Goal: Information Seeking & Learning: Learn about a topic

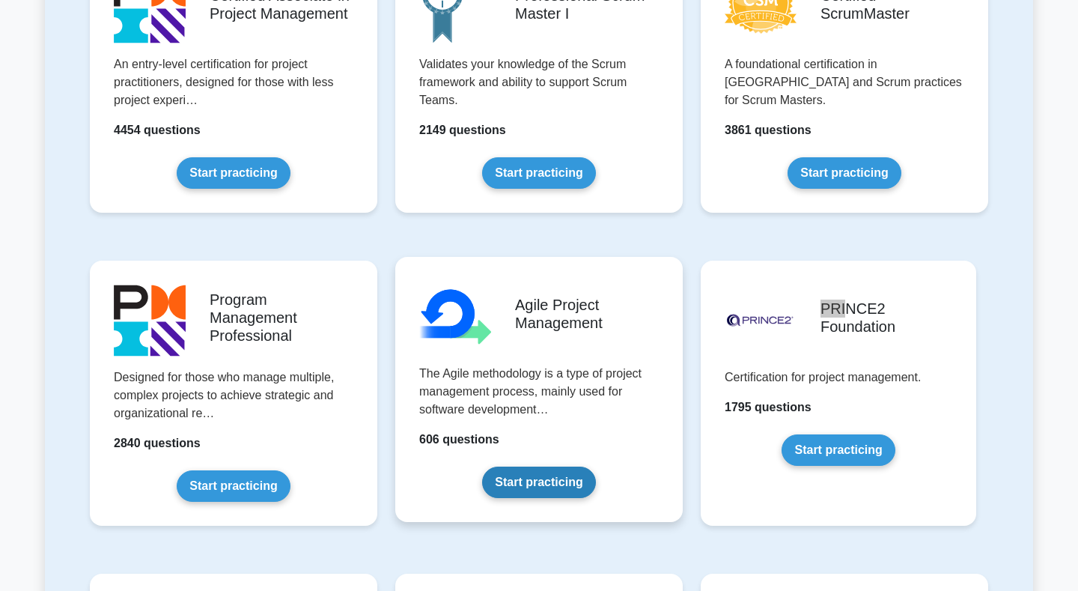
scroll to position [762, 0]
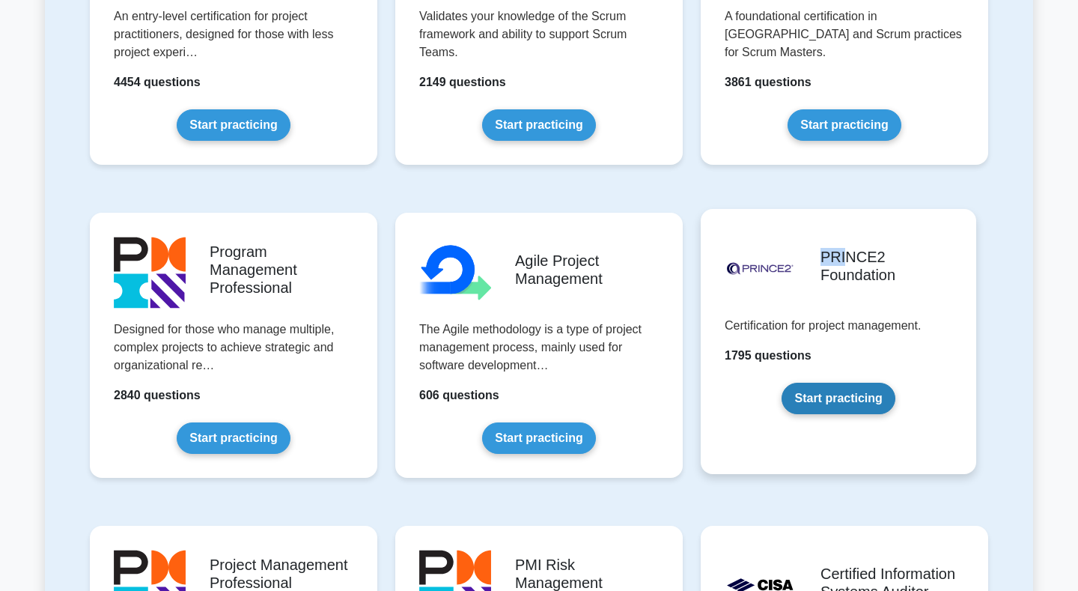
click at [782, 414] on link "Start practicing" at bounding box center [838, 398] width 113 height 31
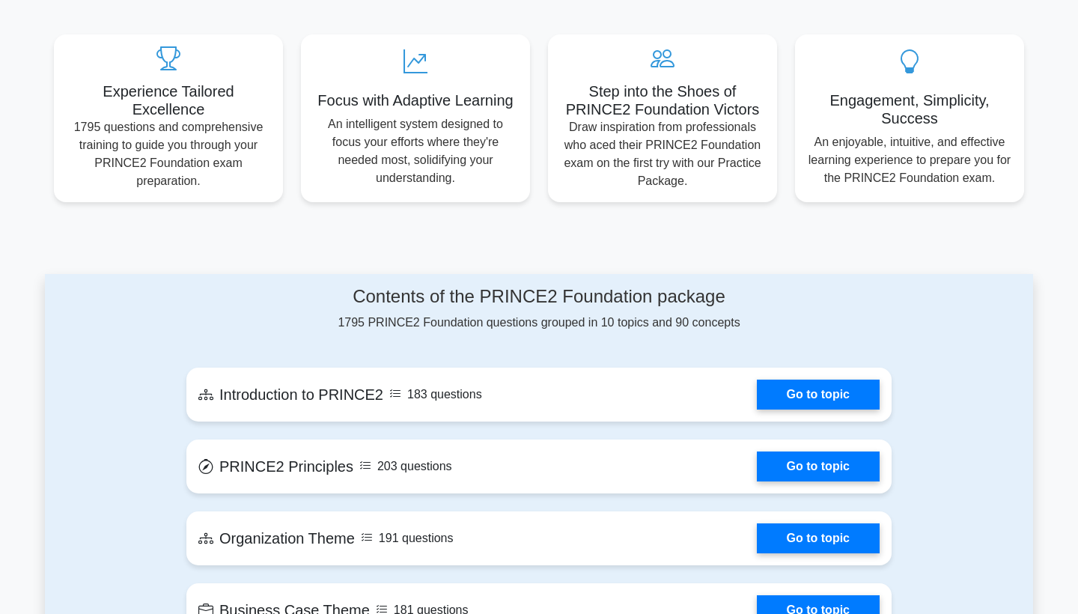
scroll to position [459, 0]
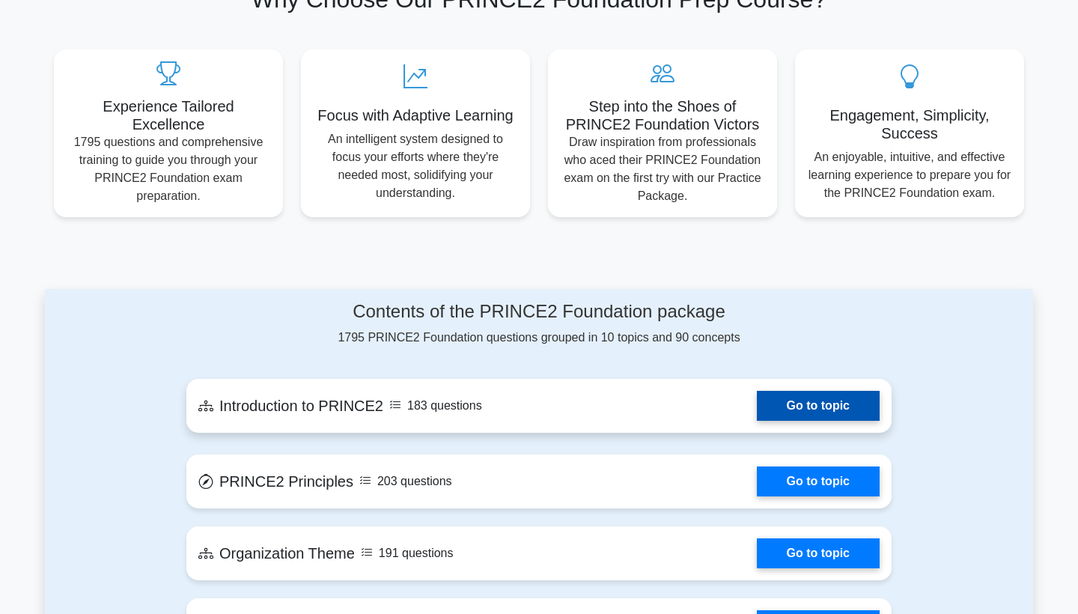
click at [802, 391] on link "Go to topic" at bounding box center [818, 406] width 123 height 30
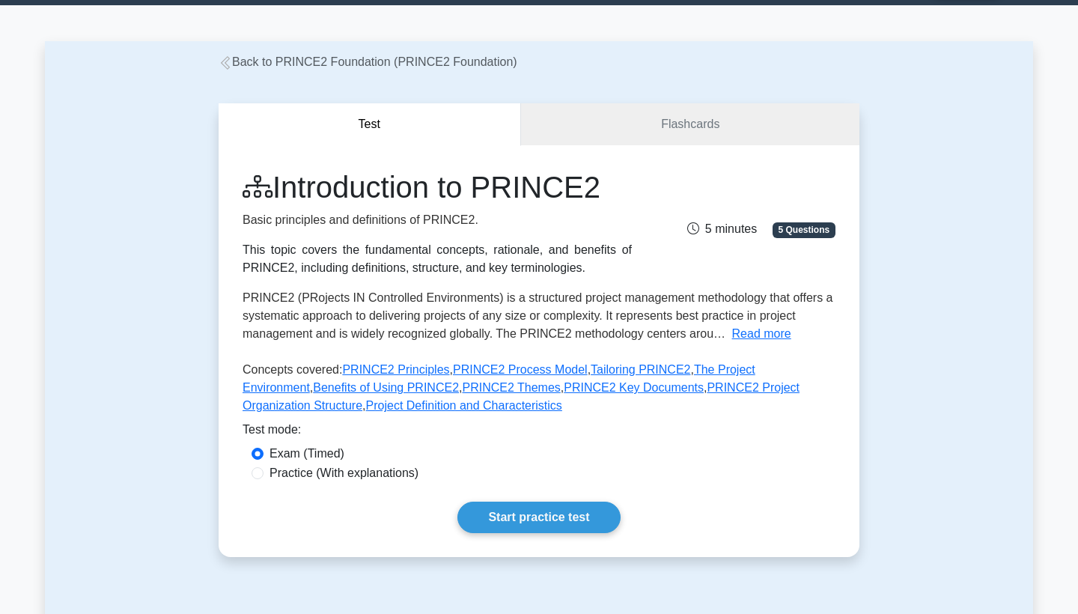
scroll to position [55, 0]
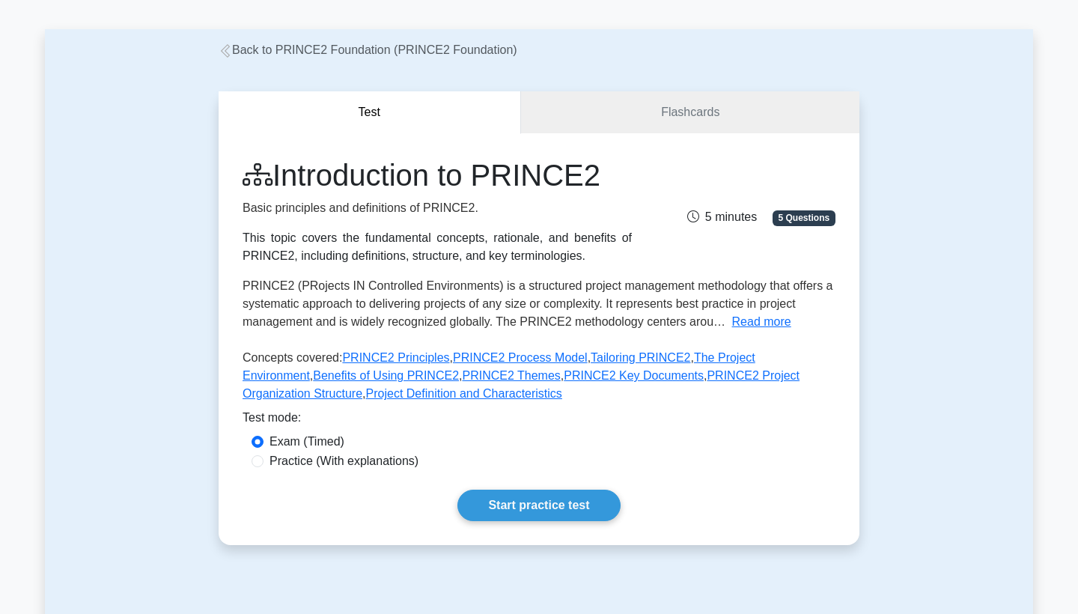
click at [294, 467] on label "Practice (With explanations)" at bounding box center [344, 461] width 149 height 18
click at [264, 467] on input "Practice (With explanations)" at bounding box center [258, 461] width 12 height 12
radio input "true"
click at [550, 509] on link "Start practice test" at bounding box center [539, 505] width 163 height 31
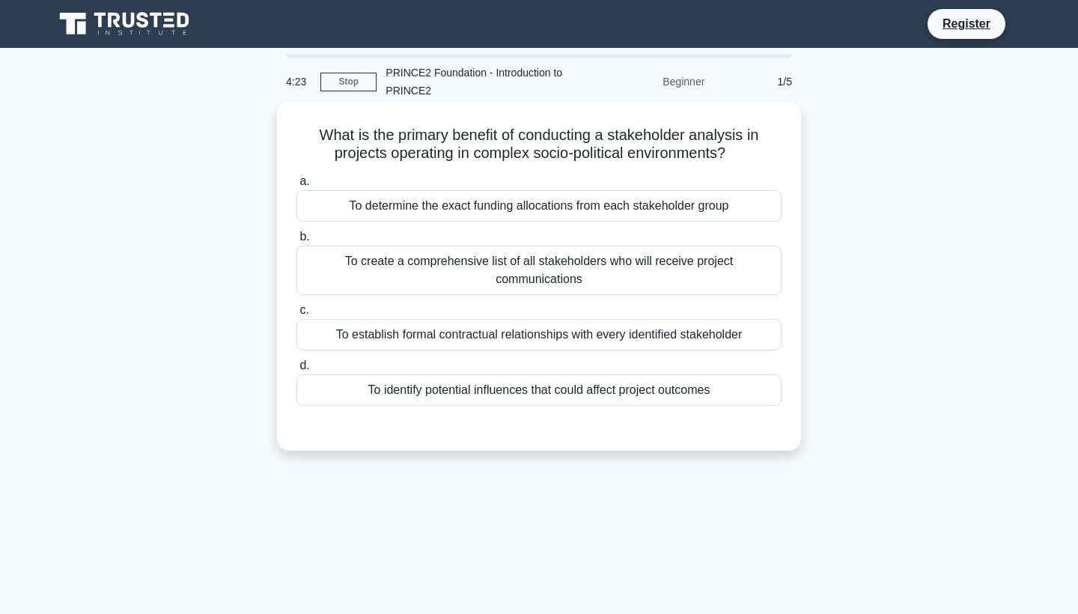
click at [661, 272] on div "To create a comprehensive list of all stakeholders who will receive project com…" at bounding box center [539, 270] width 485 height 49
click at [297, 242] on input "b. To create a comprehensive list of all stakeholders who will receive project …" at bounding box center [297, 237] width 0 height 10
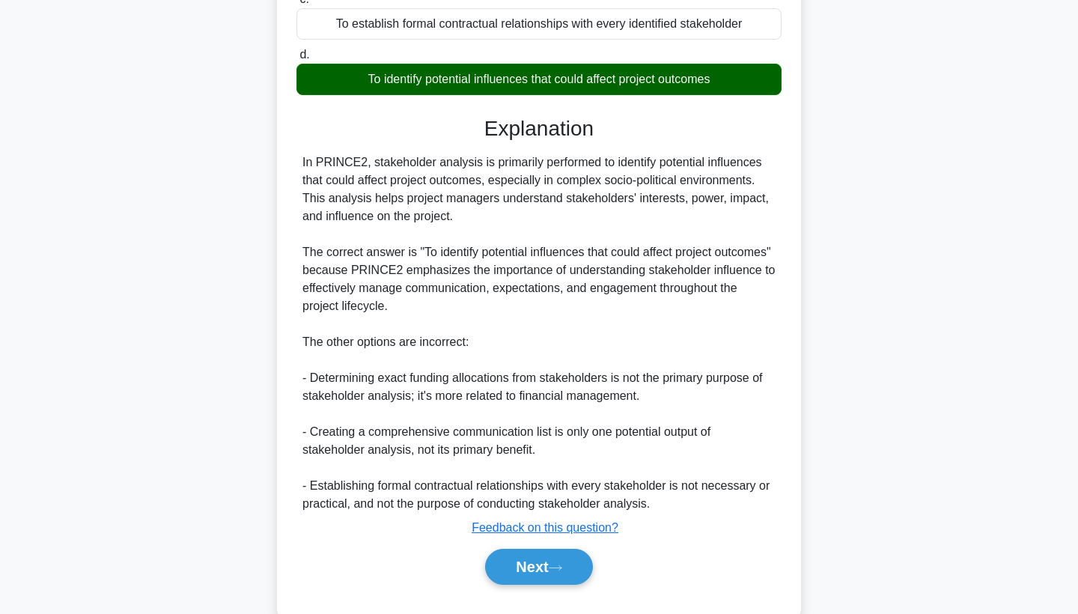
scroll to position [334, 0]
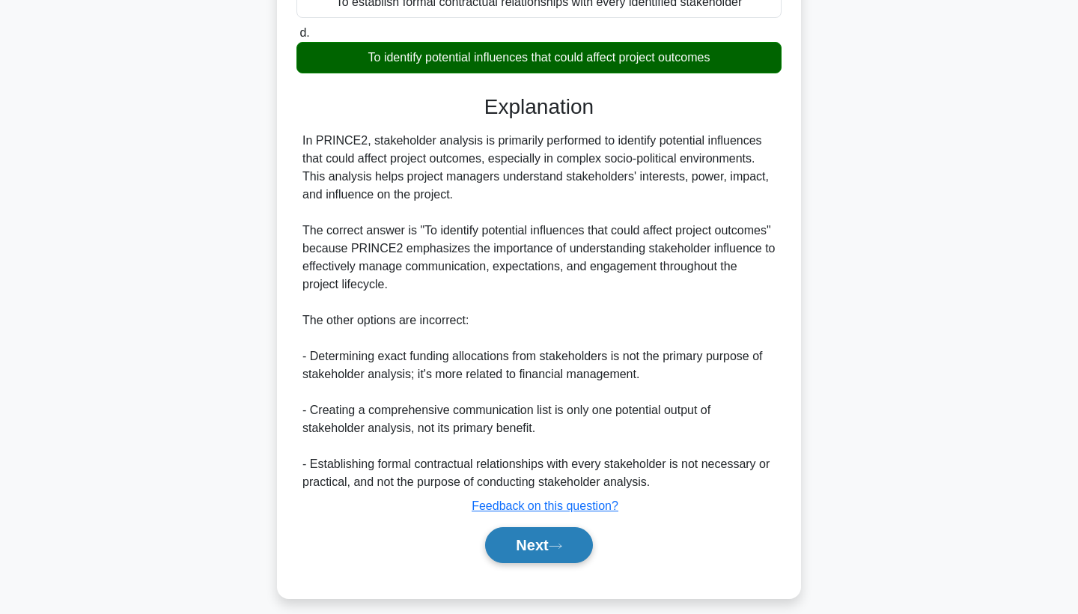
click at [546, 539] on button "Next" at bounding box center [538, 545] width 107 height 36
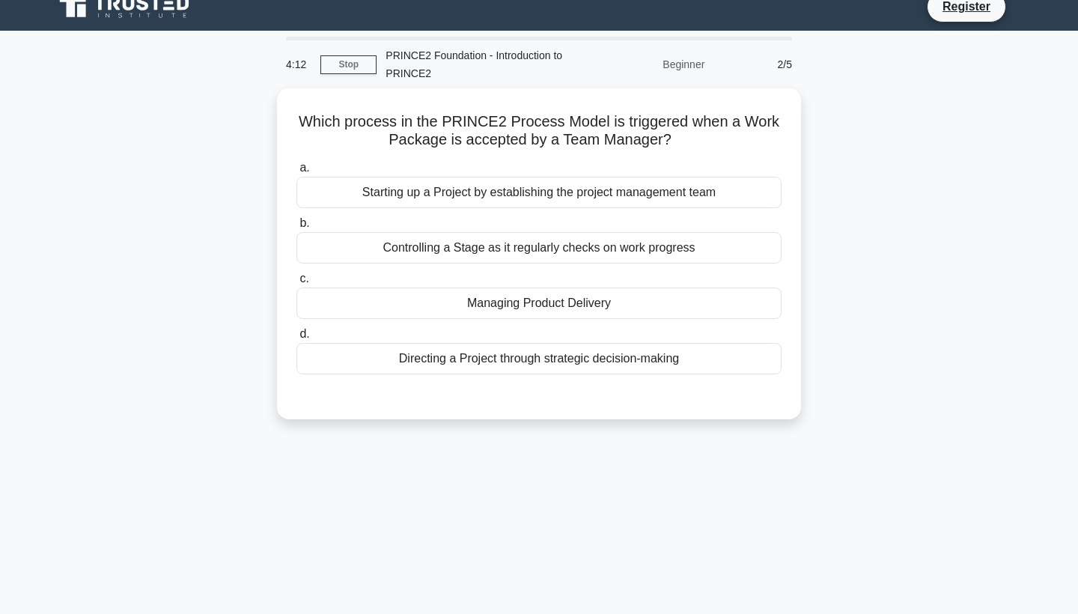
scroll to position [17, 0]
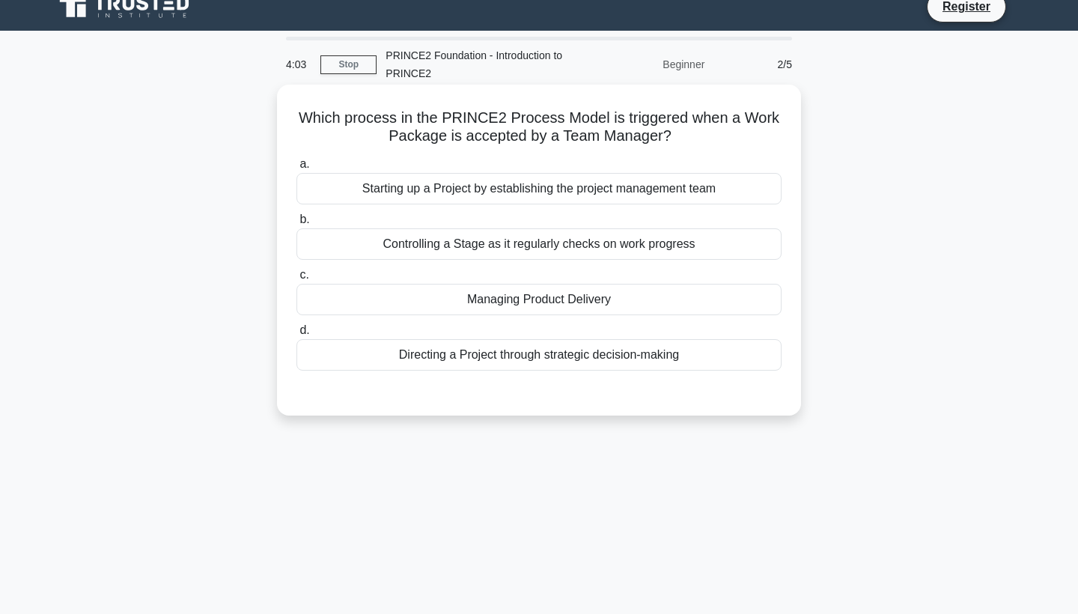
click at [603, 195] on div "Starting up a Project by establishing the project management team" at bounding box center [539, 188] width 485 height 31
click at [297, 169] on input "a. Starting up a Project by establishing the project management team" at bounding box center [297, 165] width 0 height 10
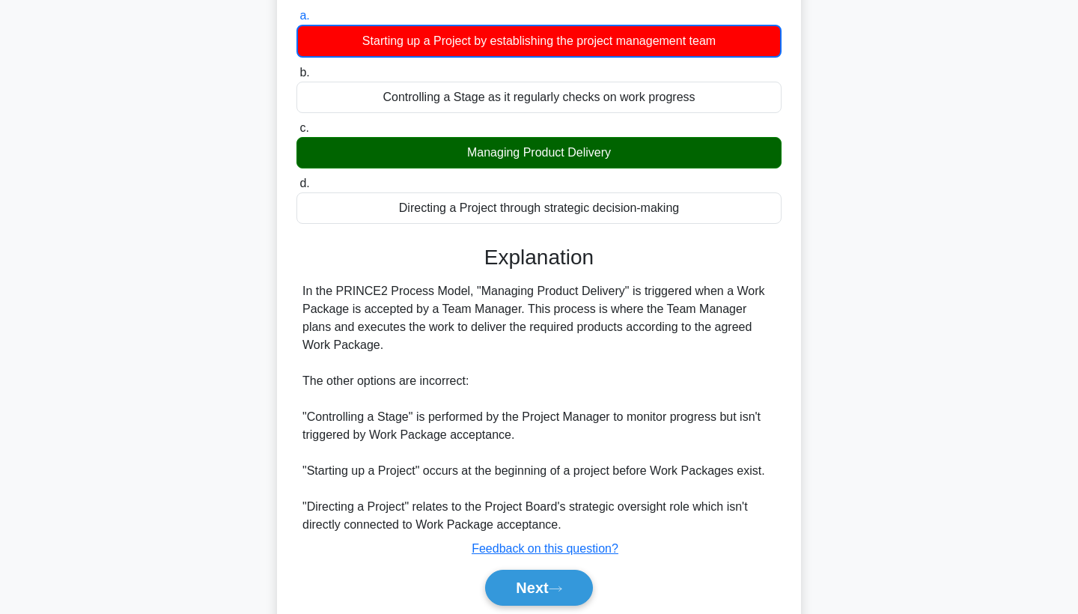
scroll to position [173, 0]
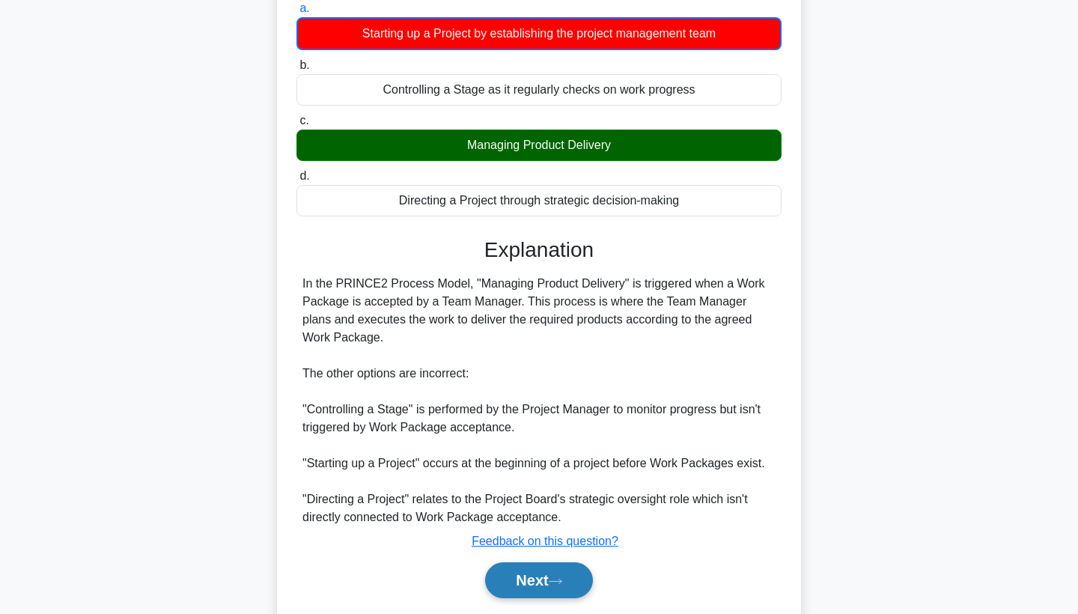
click at [532, 574] on button "Next" at bounding box center [538, 580] width 107 height 36
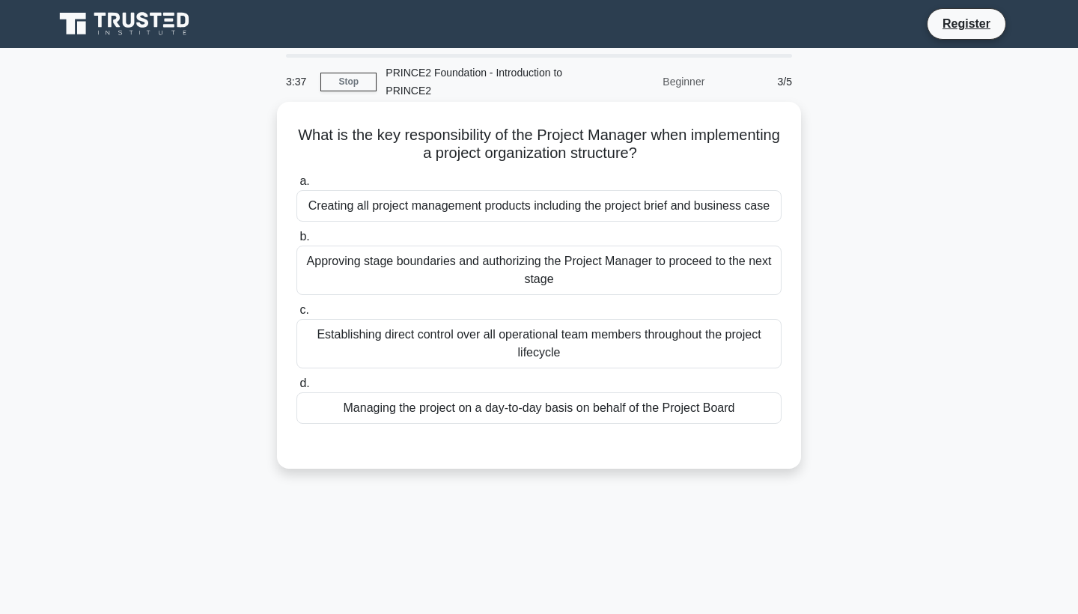
scroll to position [0, 0]
drag, startPoint x: 434, startPoint y: 155, endPoint x: 479, endPoint y: 163, distance: 45.6
click at [479, 163] on h5 "What is the key responsibility of the Project Manager when implementing a proje…" at bounding box center [539, 144] width 488 height 37
click at [563, 179] on label "a. Creating all project management products including the project brief and bus…" at bounding box center [539, 196] width 485 height 49
click at [297, 179] on input "a. Creating all project management products including the project brief and bus…" at bounding box center [297, 182] width 0 height 10
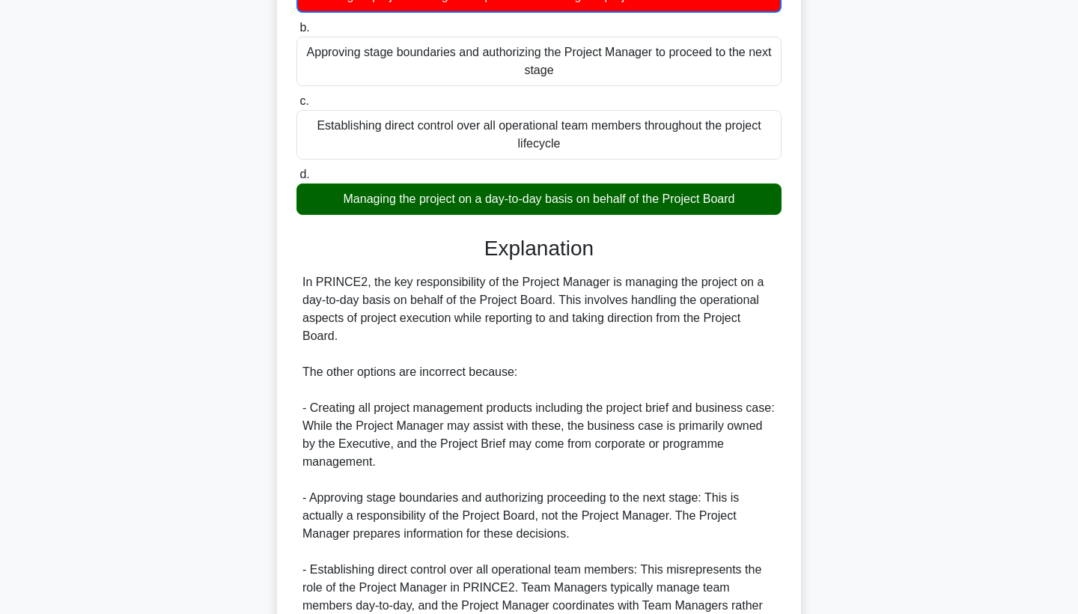
scroll to position [212, 0]
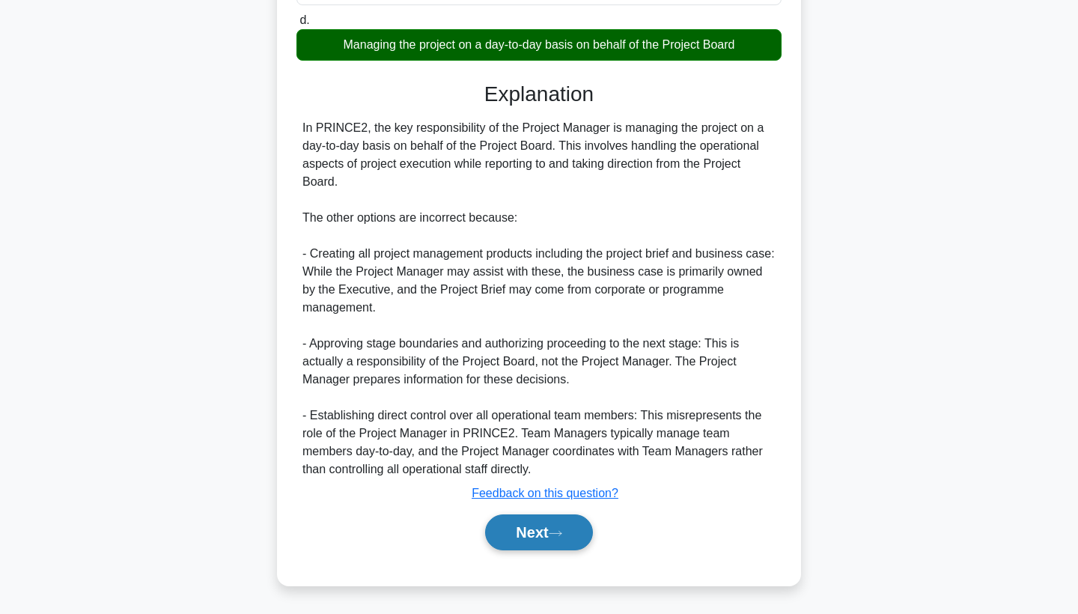
click at [559, 537] on button "Next" at bounding box center [538, 533] width 107 height 36
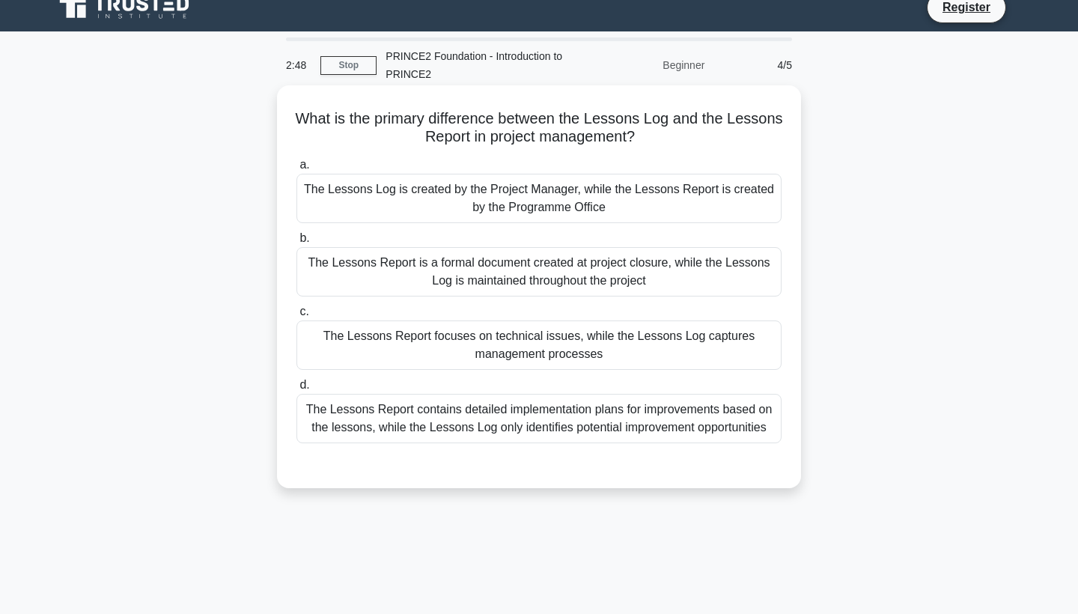
scroll to position [17, 0]
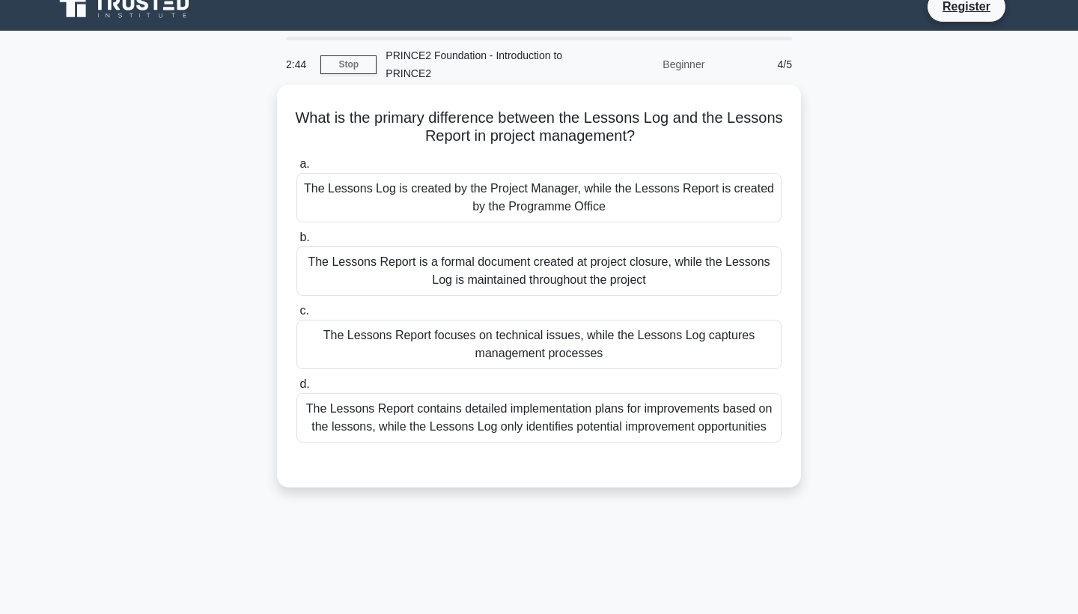
click at [626, 278] on div "The Lessons Report is a formal document created at project closure, while the L…" at bounding box center [539, 270] width 485 height 49
click at [297, 243] on input "b. The Lessons Report is a formal document created at project closure, while th…" at bounding box center [297, 238] width 0 height 10
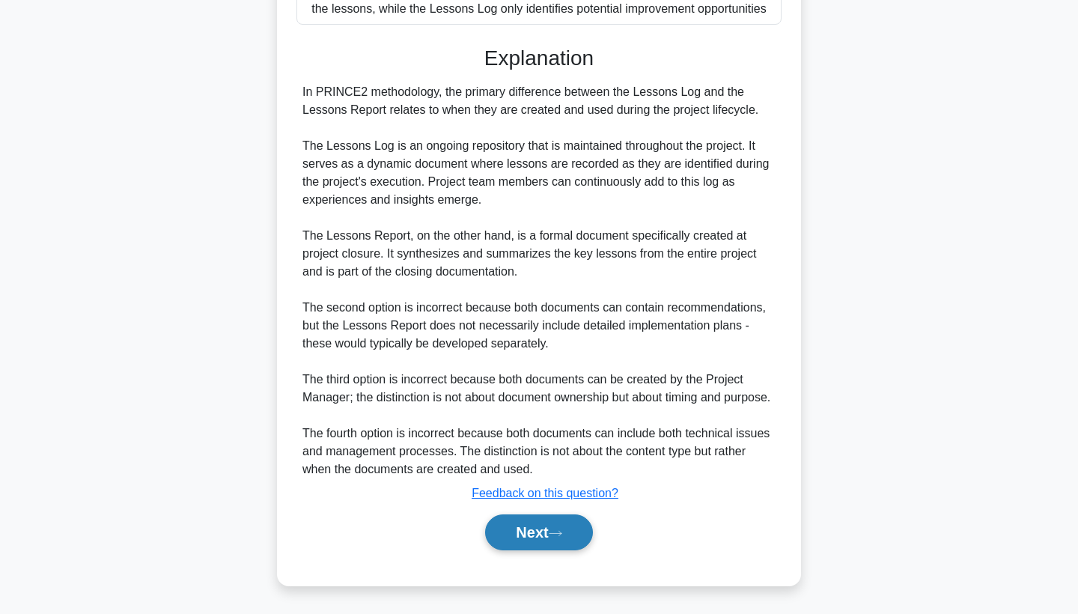
click at [544, 518] on button "Next" at bounding box center [538, 533] width 107 height 36
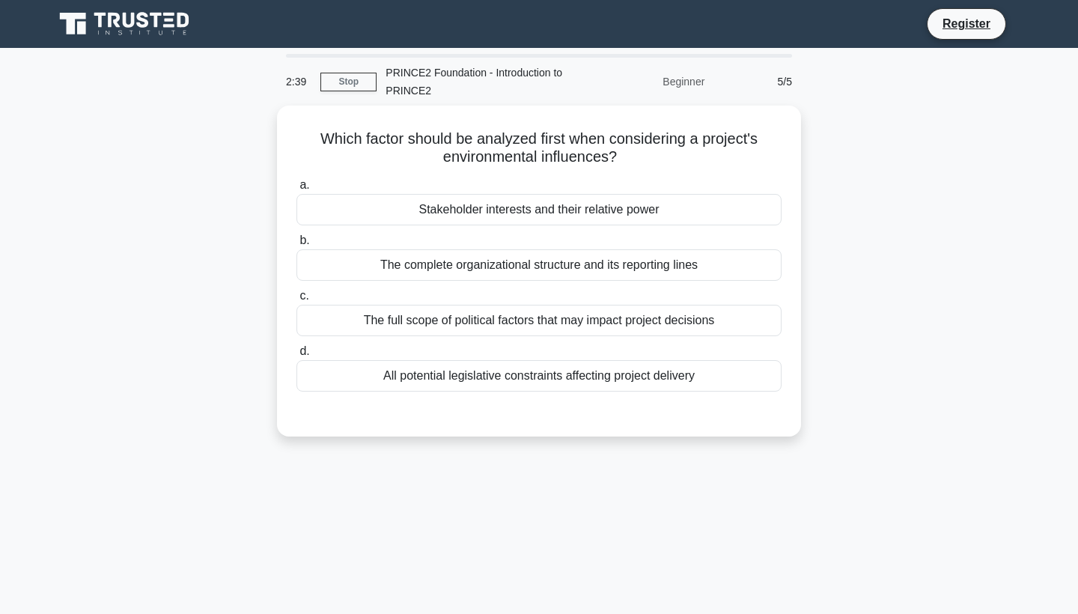
scroll to position [0, 0]
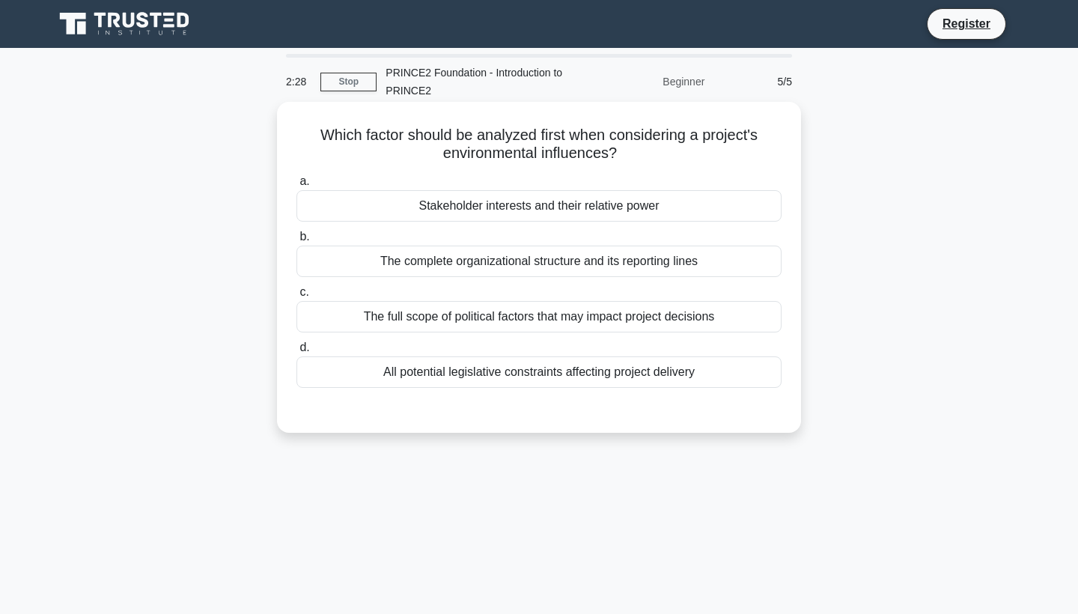
click at [614, 148] on h5 "Which factor should be analyzed first when considering a project's environmenta…" at bounding box center [539, 144] width 488 height 37
click at [565, 321] on div "The full scope of political factors that may impact project decisions" at bounding box center [539, 316] width 485 height 31
click at [297, 297] on input "c. The full scope of political factors that may impact project decisions" at bounding box center [297, 293] width 0 height 10
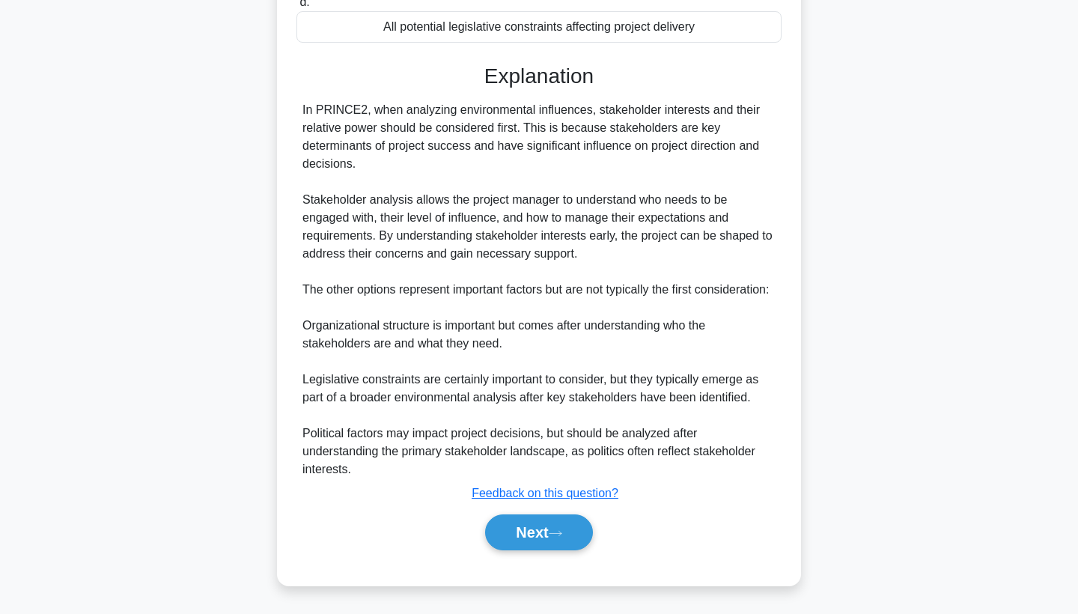
scroll to position [365, 0]
click at [546, 527] on button "Next" at bounding box center [538, 533] width 107 height 36
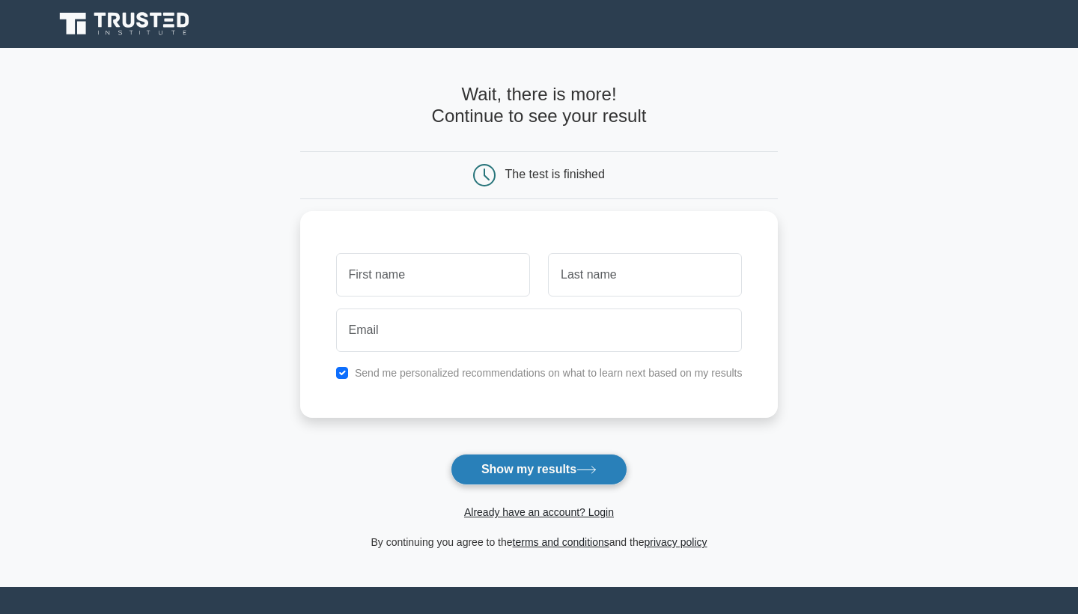
click at [569, 466] on button "Show my results" at bounding box center [539, 469] width 177 height 31
click at [620, 476] on button "Show my results" at bounding box center [539, 469] width 177 height 31
click at [610, 475] on button "Show my results" at bounding box center [539, 469] width 177 height 31
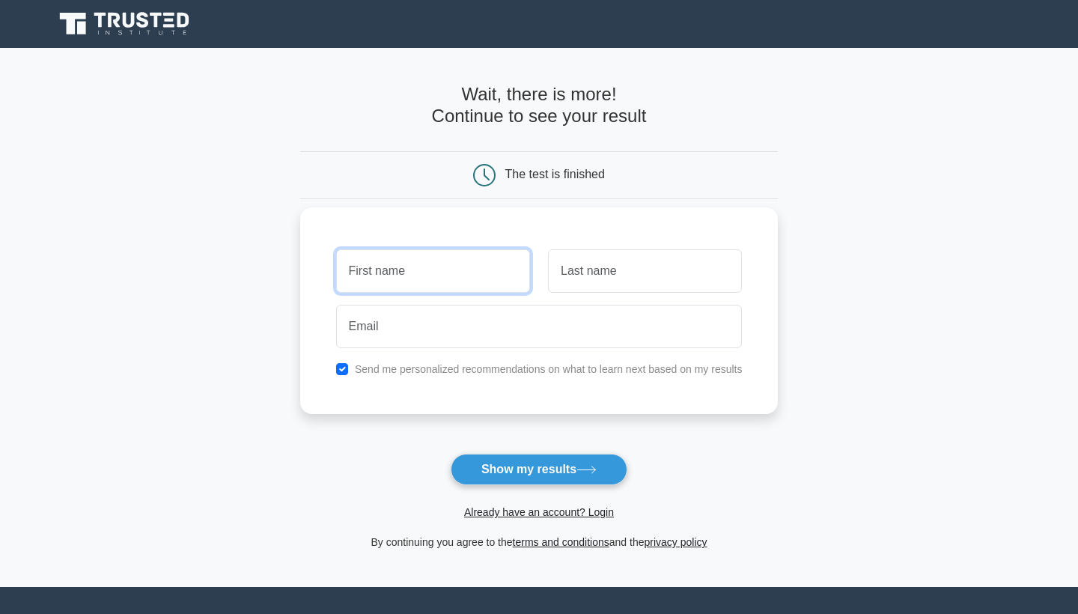
click at [467, 279] on input "text" at bounding box center [433, 270] width 194 height 43
type input "[PERSON_NAME]"
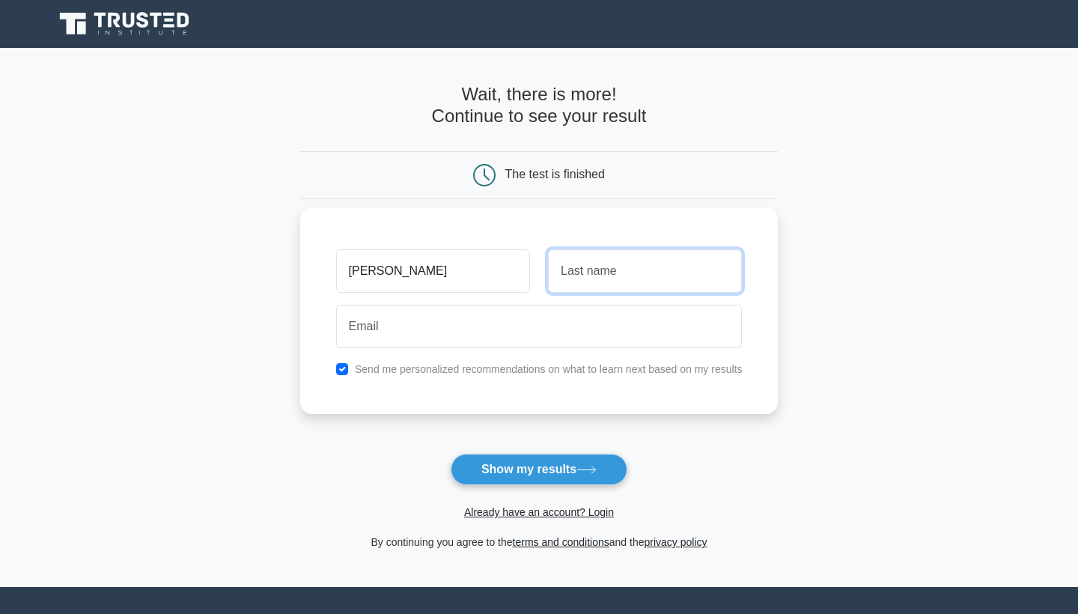
click at [638, 277] on input "text" at bounding box center [645, 270] width 194 height 43
type input "Swallow"
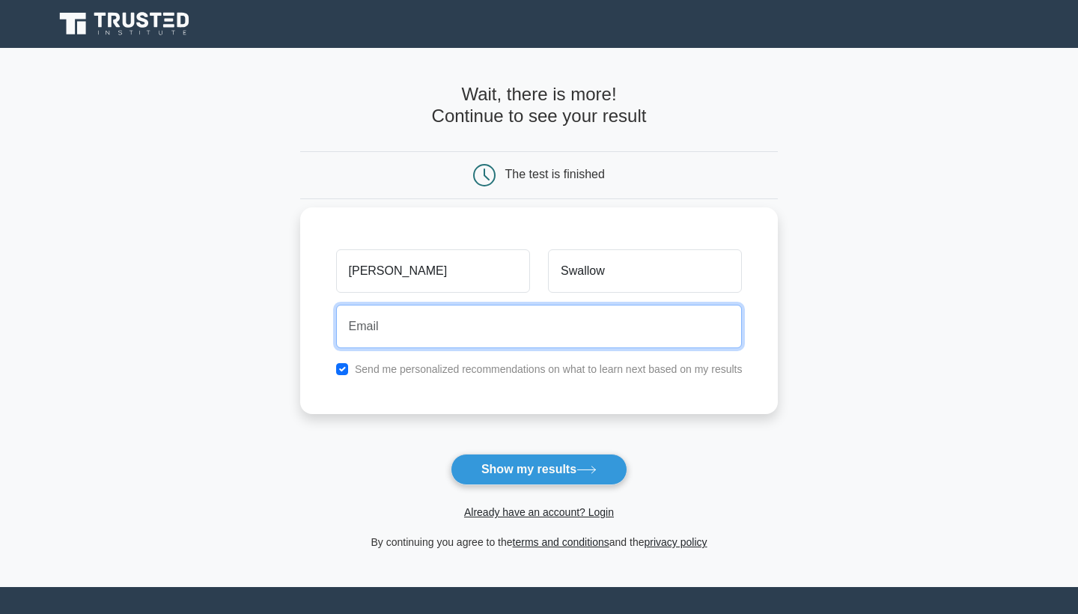
click at [497, 335] on input "email" at bounding box center [539, 326] width 407 height 43
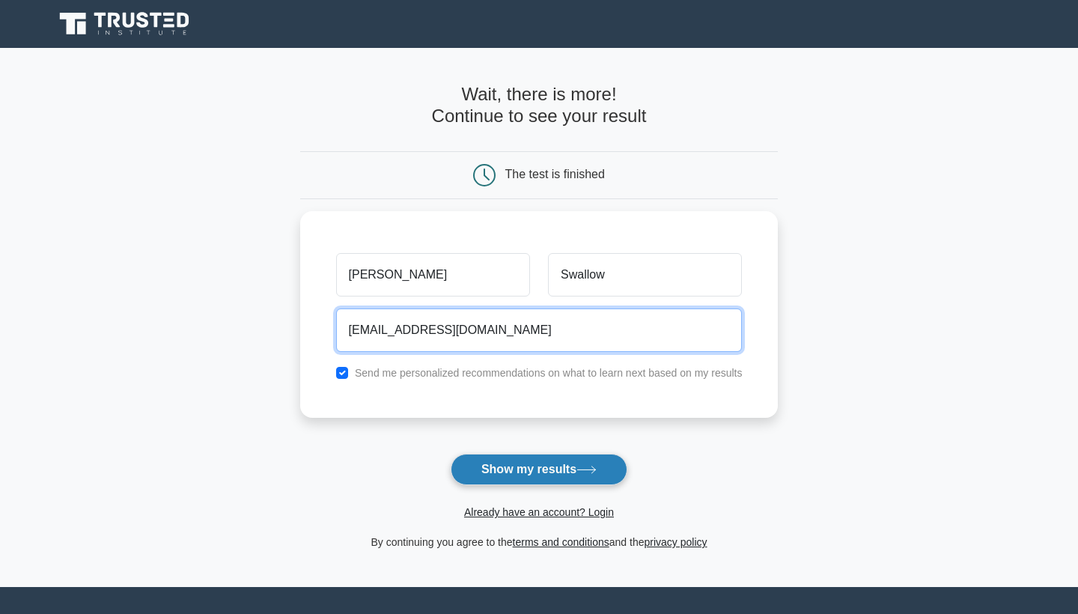
type input "nedswallow@gmail.com"
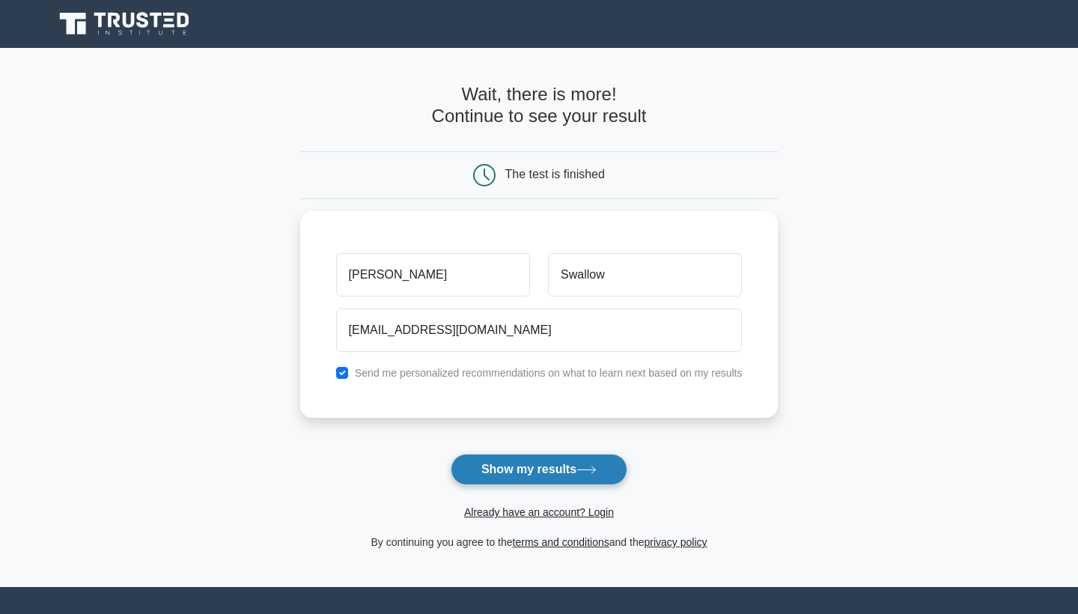
click at [560, 466] on button "Show my results" at bounding box center [539, 469] width 177 height 31
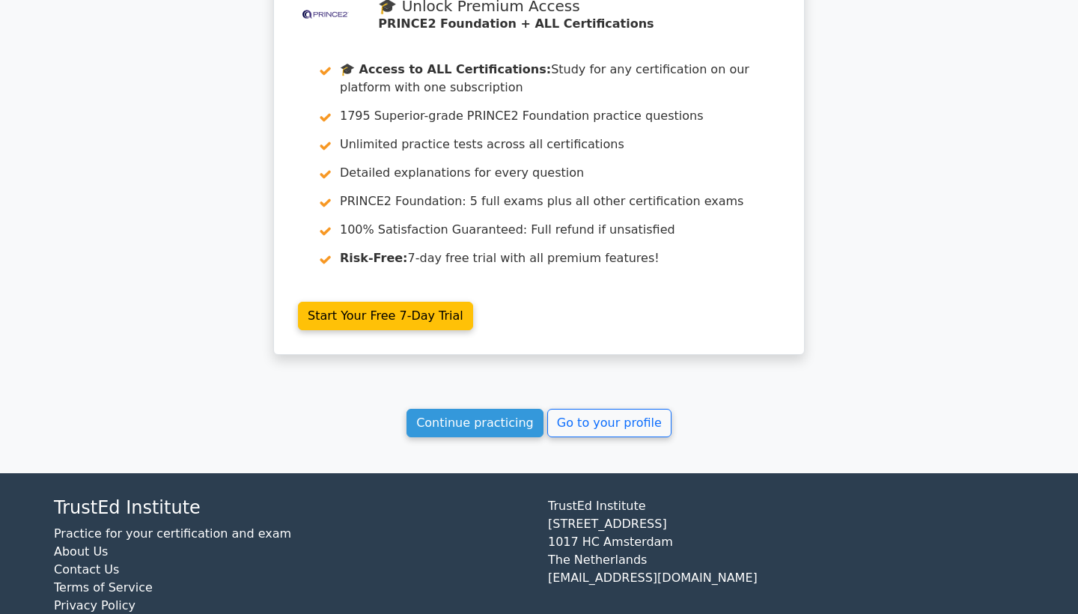
scroll to position [2236, 0]
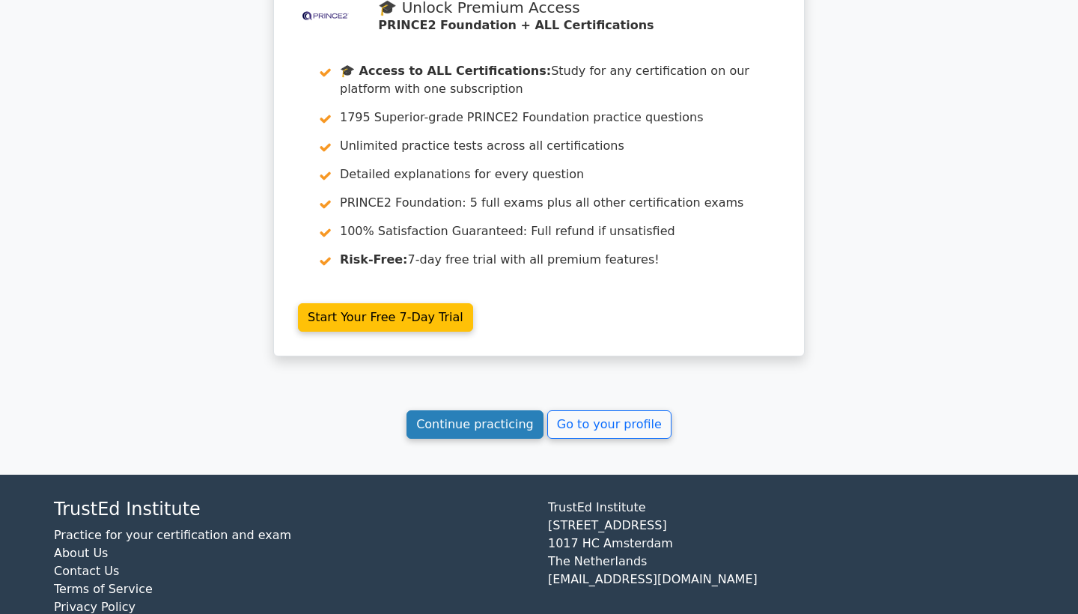
click at [518, 410] on link "Continue practicing" at bounding box center [475, 424] width 137 height 28
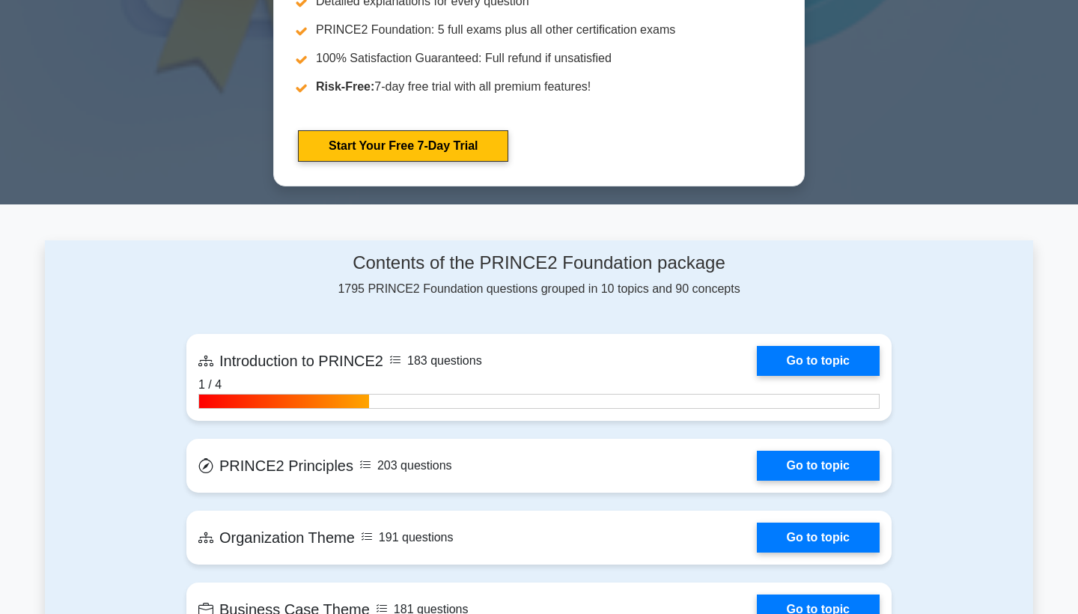
scroll to position [905, 0]
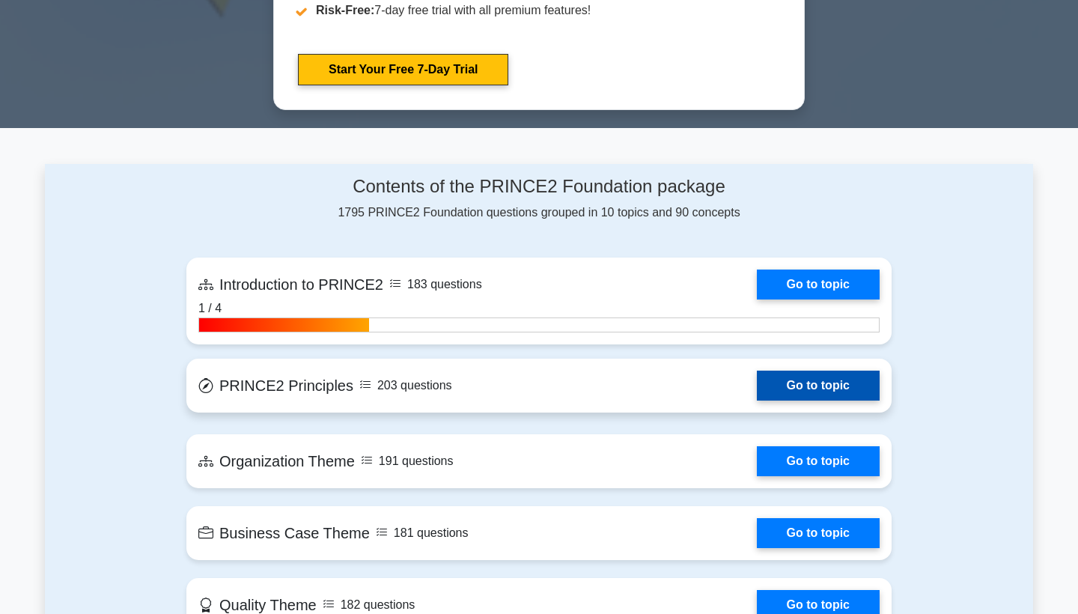
click at [783, 387] on link "Go to topic" at bounding box center [818, 386] width 123 height 30
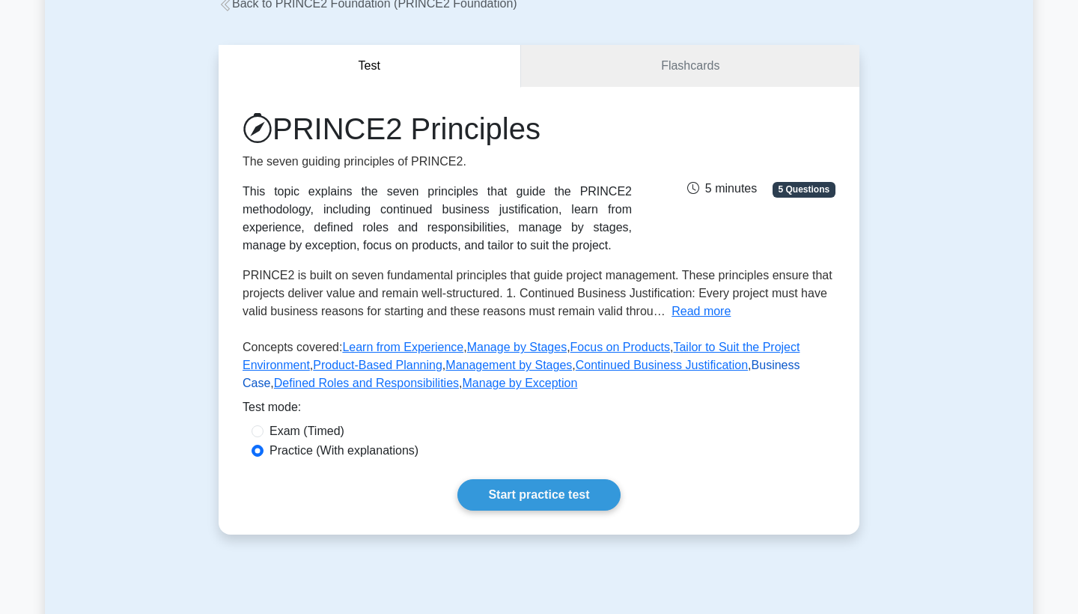
scroll to position [105, 0]
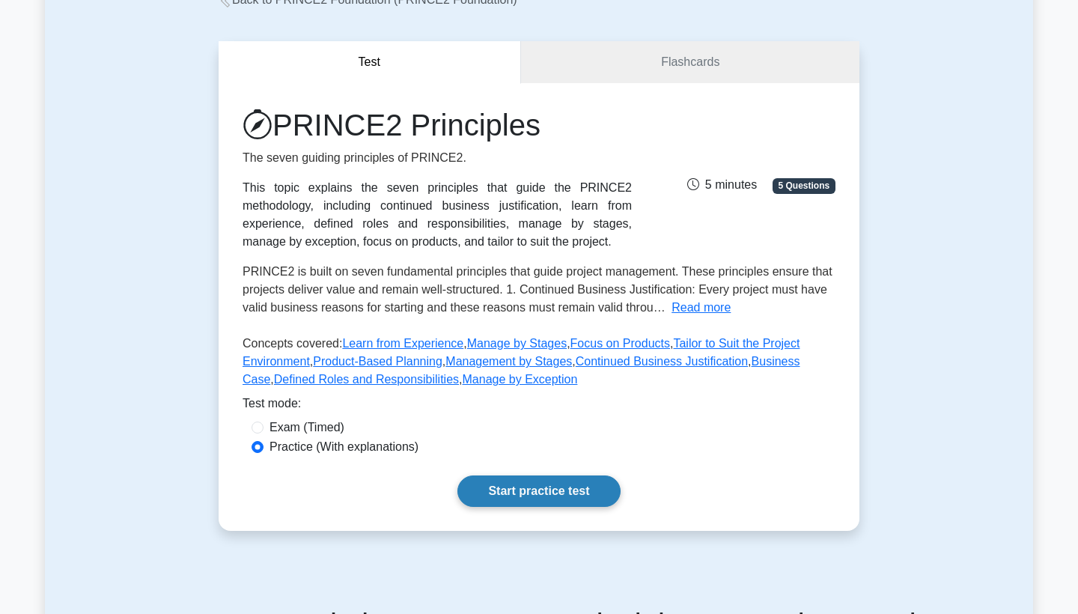
click at [551, 482] on link "Start practice test" at bounding box center [539, 491] width 163 height 31
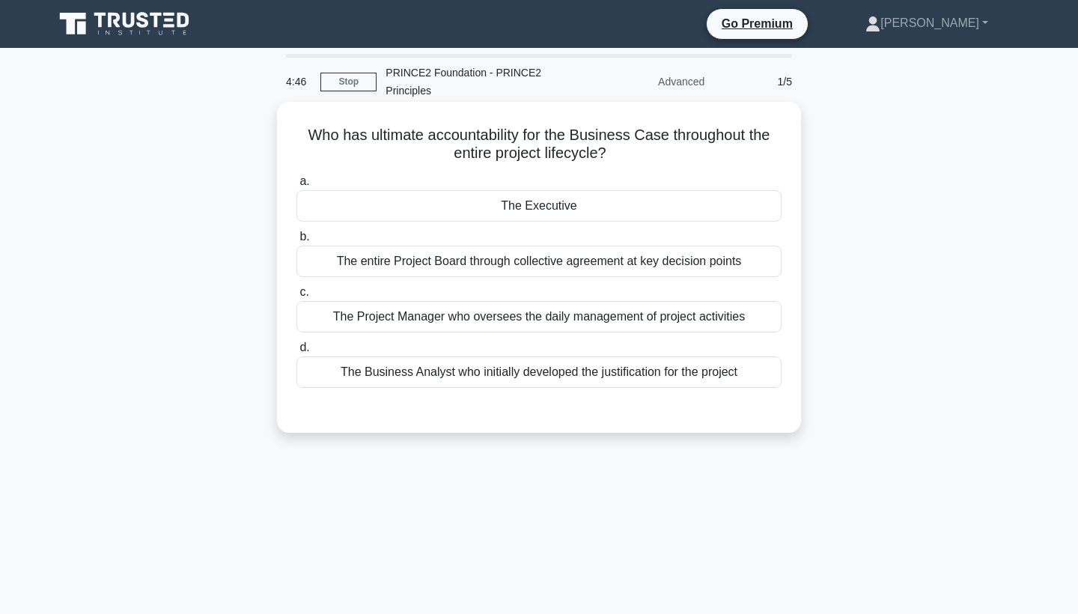
click at [608, 211] on div "The Executive" at bounding box center [539, 205] width 485 height 31
click at [297, 186] on input "a. The Executive" at bounding box center [297, 182] width 0 height 10
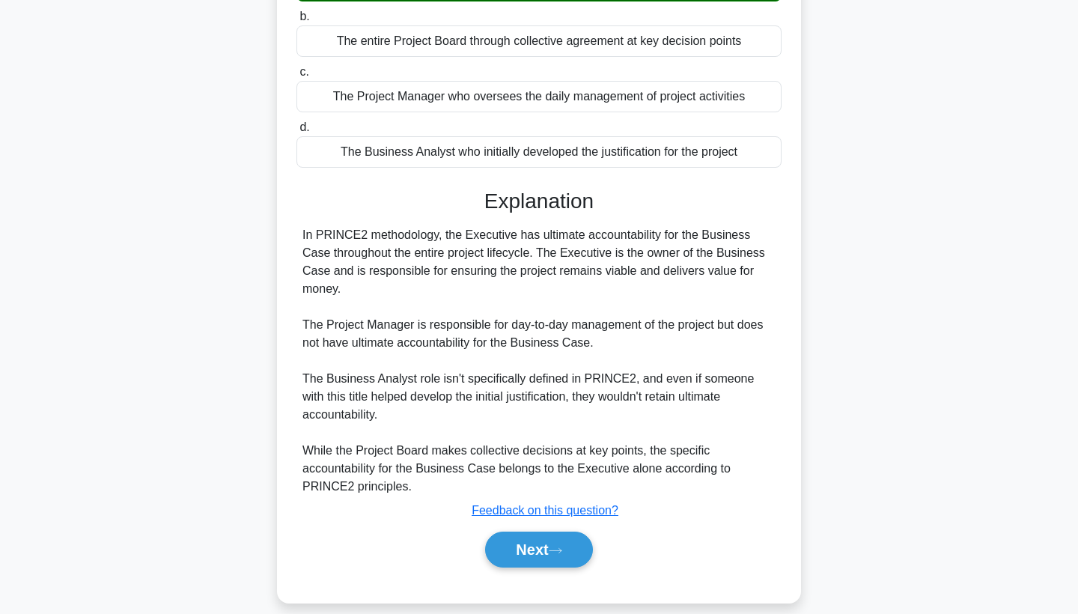
scroll to position [219, 0]
click at [541, 534] on button "Next" at bounding box center [538, 550] width 107 height 36
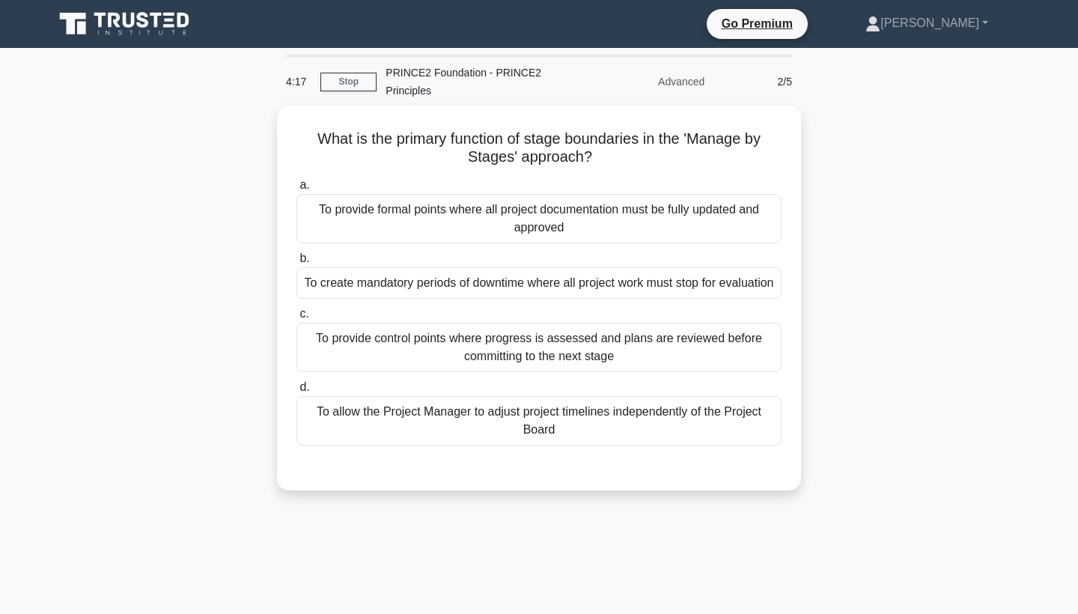
scroll to position [0, 0]
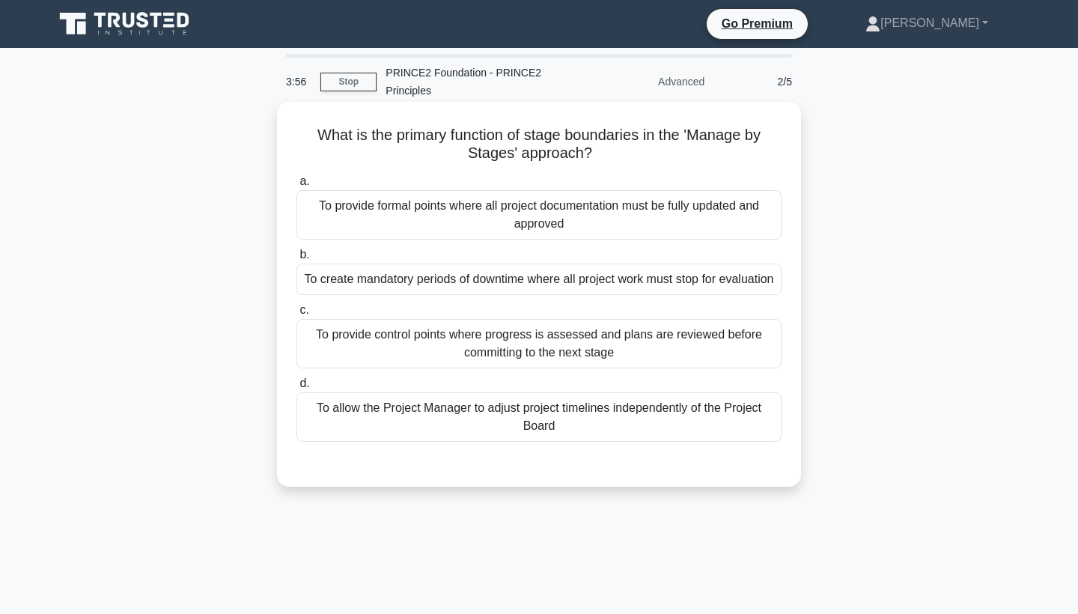
click at [548, 368] on div "To provide control points where progress is assessed and plans are reviewed bef…" at bounding box center [539, 343] width 485 height 49
click at [297, 315] on input "c. To provide control points where progress is assessed and plans are reviewed …" at bounding box center [297, 311] width 0 height 10
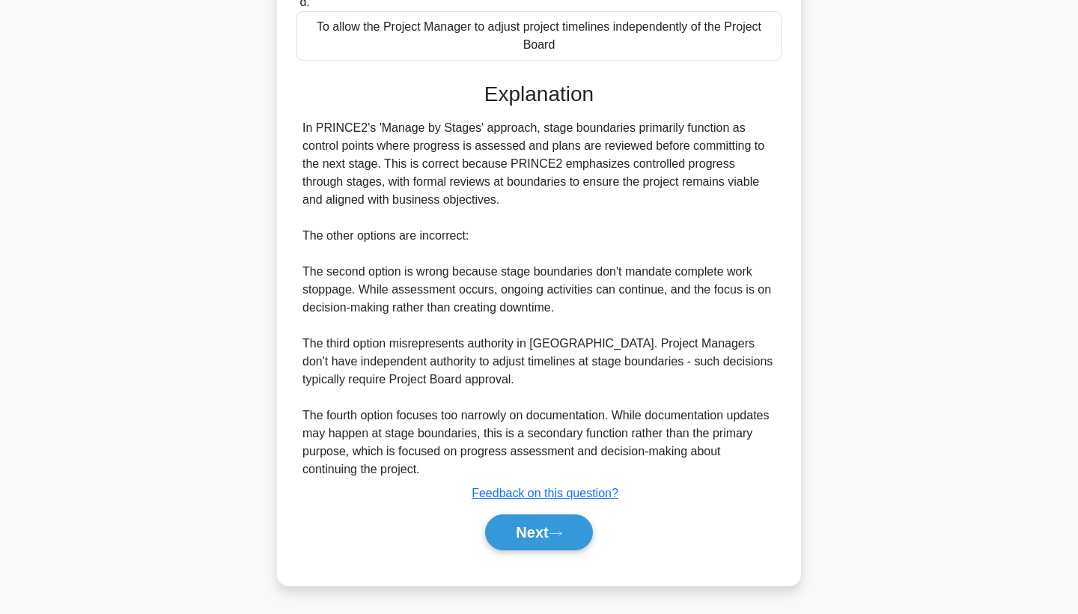
scroll to position [399, 0]
click at [548, 534] on button "Next" at bounding box center [538, 533] width 107 height 36
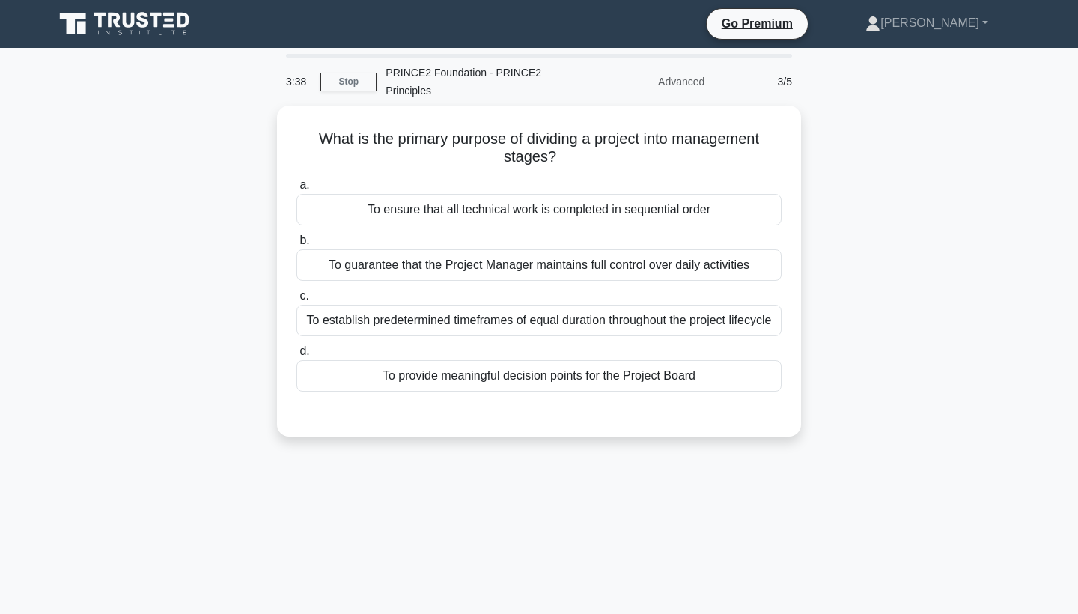
scroll to position [0, 0]
